Goal: Task Accomplishment & Management: Use online tool/utility

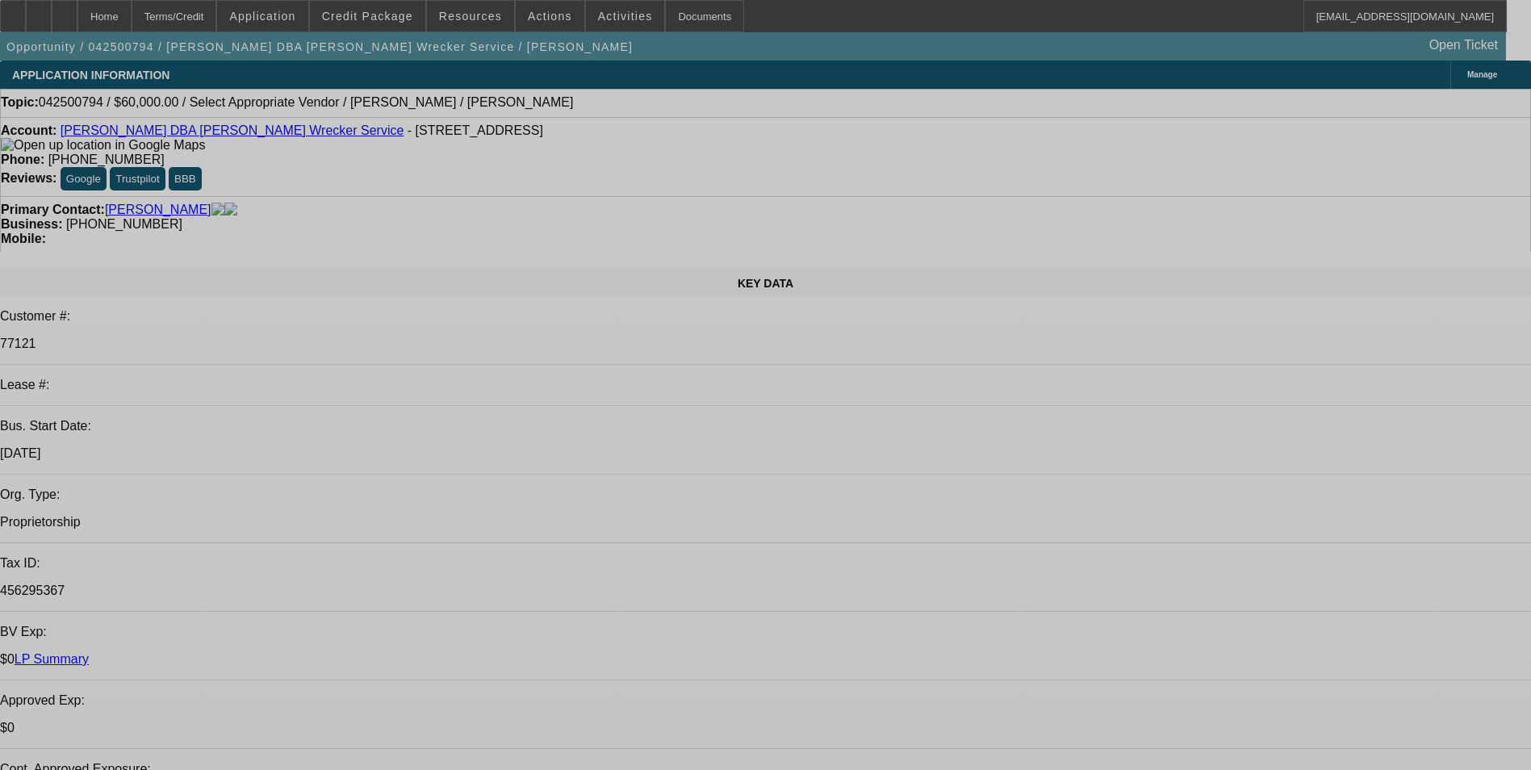
select select "0"
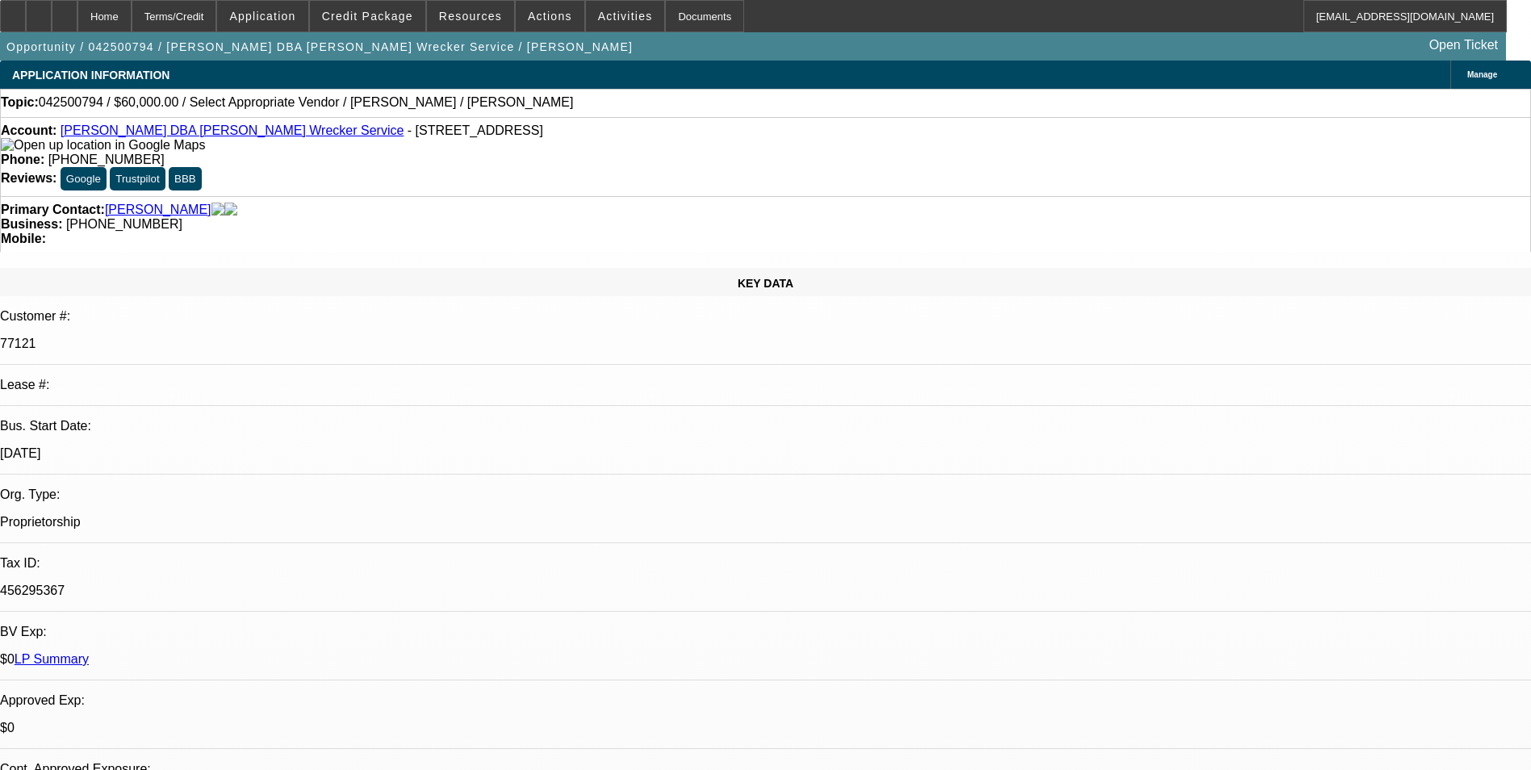
select select "2"
select select "0.1"
select select "0"
select select "2"
select select "0.1"
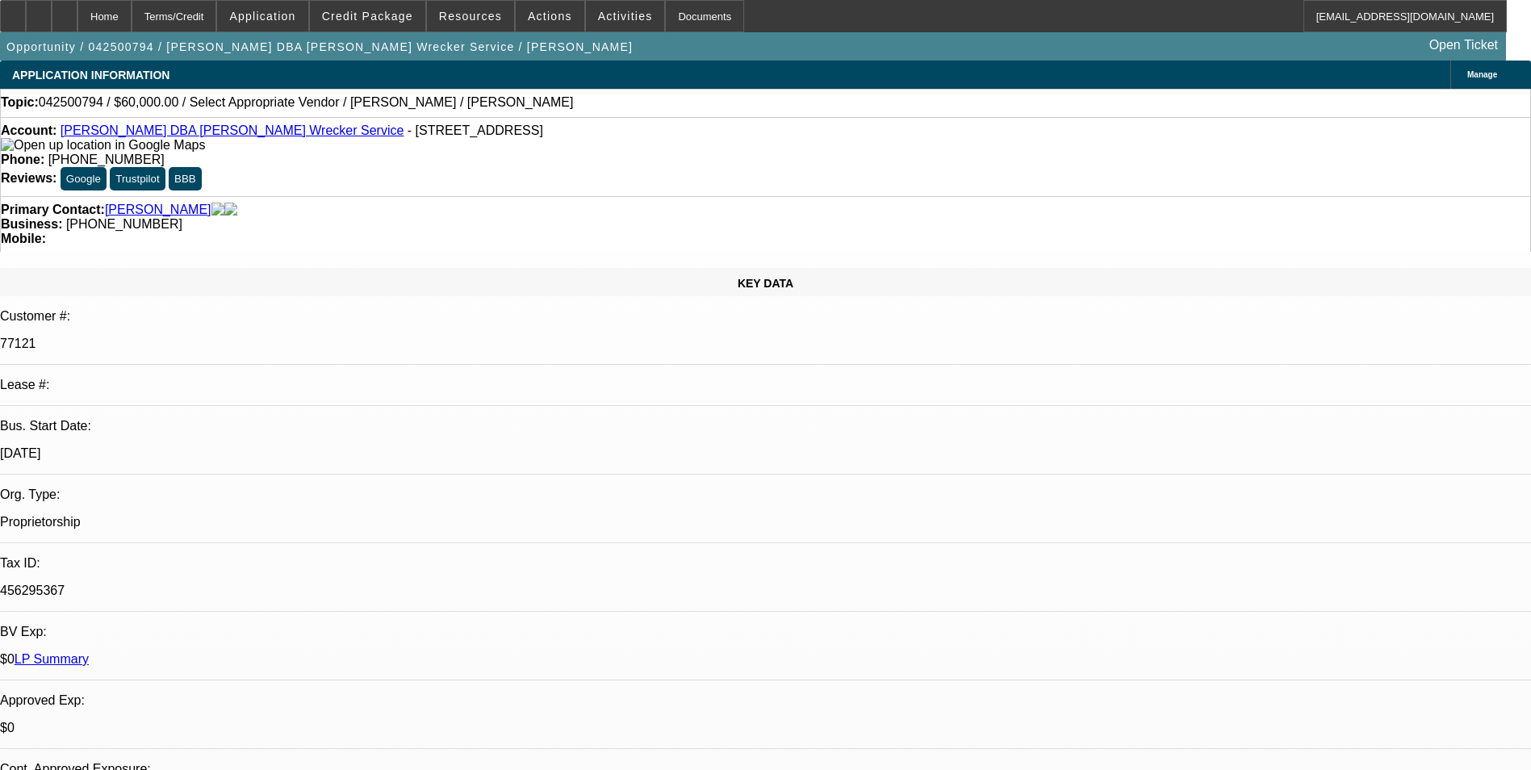
select select "1"
select select "2"
select select "4"
select select "1"
select select "2"
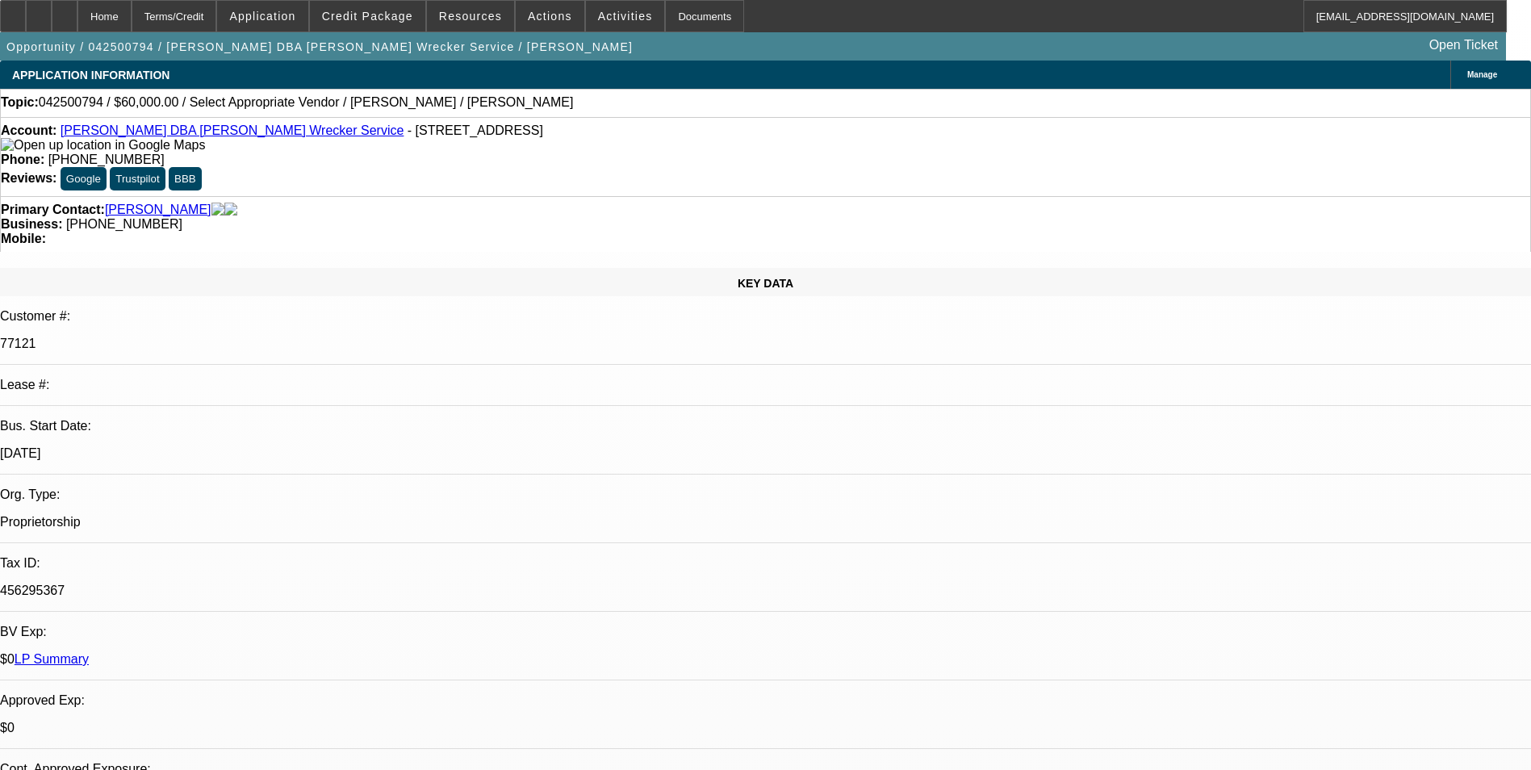
select select "4"
click at [89, 652] on link "LP Summary" at bounding box center [52, 659] width 74 height 14
